Goal: Task Accomplishment & Management: Complete application form

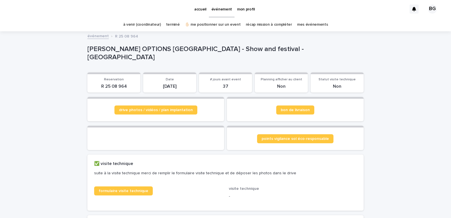
click at [221, 25] on link "✋🏻 me positionner sur un event" at bounding box center [213, 24] width 56 height 13
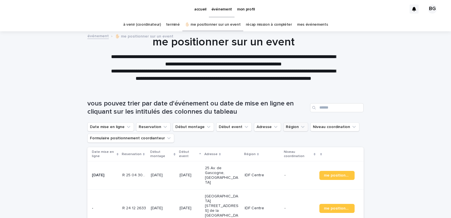
click at [287, 130] on button "Région" at bounding box center [295, 126] width 25 height 9
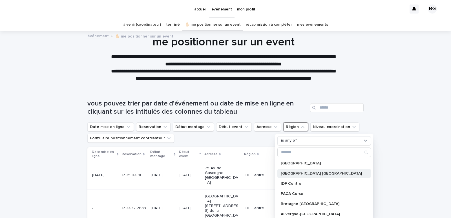
scroll to position [50, 0]
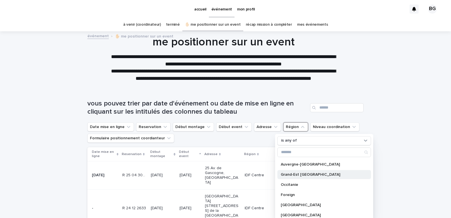
click at [301, 176] on p "Grand-Est [GEOGRAPHIC_DATA]" at bounding box center [321, 175] width 81 height 4
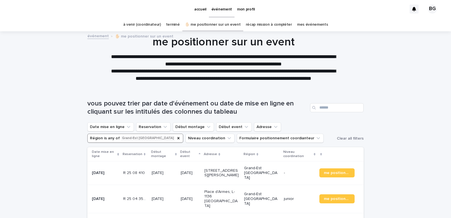
click at [145, 23] on link "à venir (coordinateur)" at bounding box center [142, 24] width 38 height 13
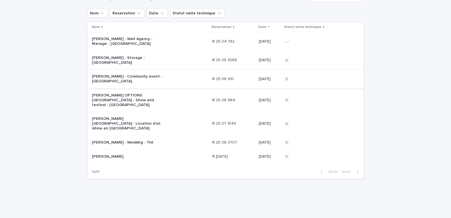
scroll to position [50, 0]
click at [142, 77] on p "[PERSON_NAME] - Community event - [GEOGRAPHIC_DATA]" at bounding box center [127, 79] width 70 height 10
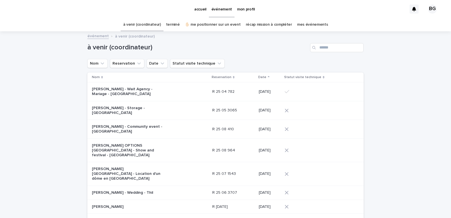
click at [225, 27] on link "✋🏻 me positionner sur un event" at bounding box center [213, 24] width 56 height 13
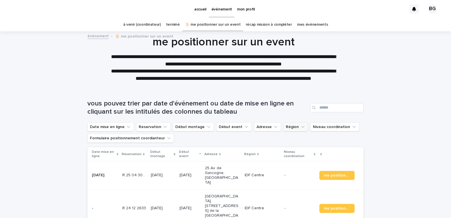
click at [288, 127] on button "Région" at bounding box center [295, 126] width 25 height 9
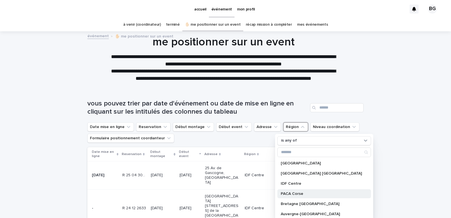
scroll to position [50, 0]
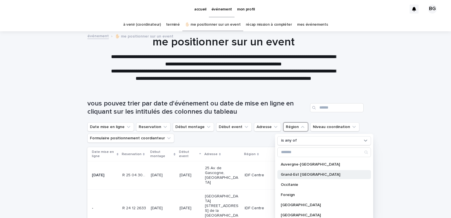
click at [300, 170] on div "Grand-Est [GEOGRAPHIC_DATA]" at bounding box center [324, 174] width 94 height 9
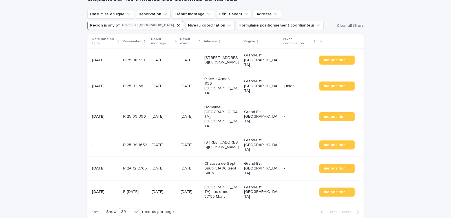
scroll to position [148, 0]
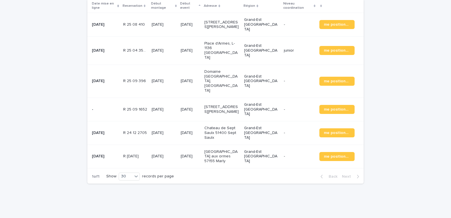
click at [222, 149] on p "[GEOGRAPHIC_DATA] aux ormes 57155 Marly" at bounding box center [221, 156] width 35 height 14
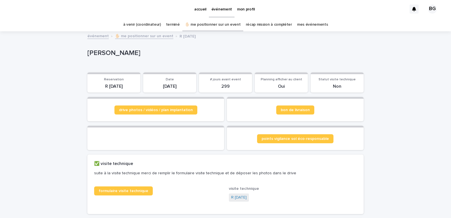
click at [150, 25] on link "à venir (coordinateur)" at bounding box center [142, 24] width 38 height 13
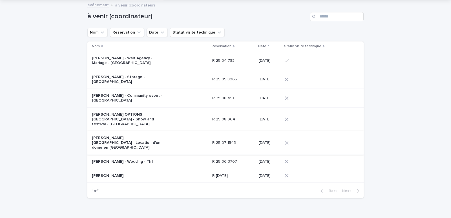
scroll to position [50, 0]
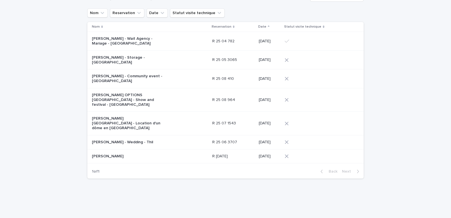
click at [135, 154] on p "[PERSON_NAME]" at bounding box center [127, 156] width 70 height 5
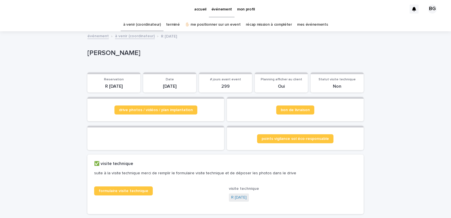
click at [219, 23] on link "✋🏻 me positionner sur un event" at bounding box center [213, 24] width 56 height 13
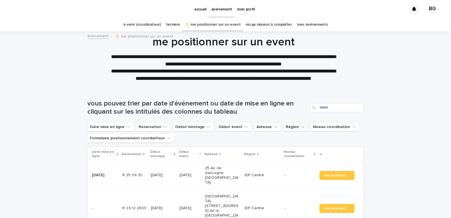
click at [283, 126] on button "Région" at bounding box center [295, 126] width 25 height 9
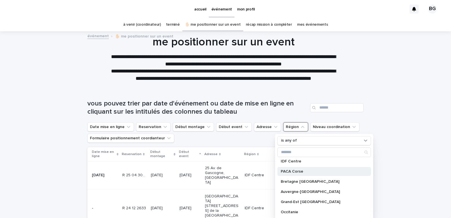
scroll to position [50, 0]
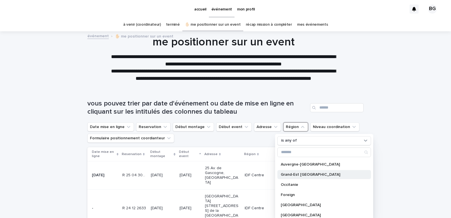
click at [302, 175] on p "Grand-Est [GEOGRAPHIC_DATA]" at bounding box center [321, 175] width 81 height 4
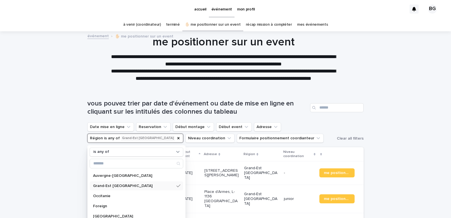
scroll to position [113, 0]
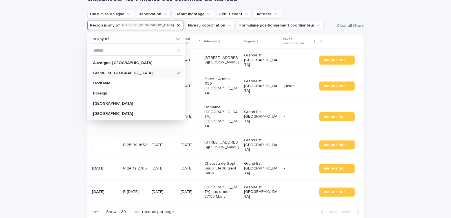
click at [416, 125] on div "Loading... Saving… Loading... Saving… vous pouvez trier par date d'événement ou…" at bounding box center [225, 113] width 451 height 276
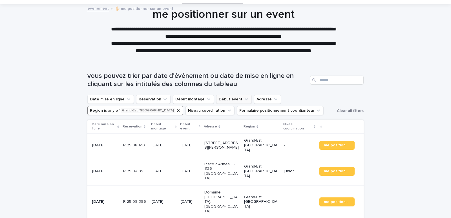
scroll to position [0, 0]
